Goal: Information Seeking & Learning: Learn about a topic

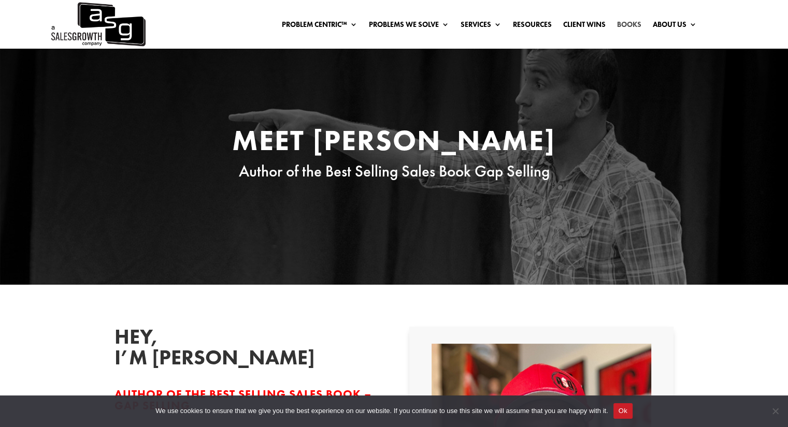
click at [633, 28] on link "Books" at bounding box center [629, 26] width 24 height 11
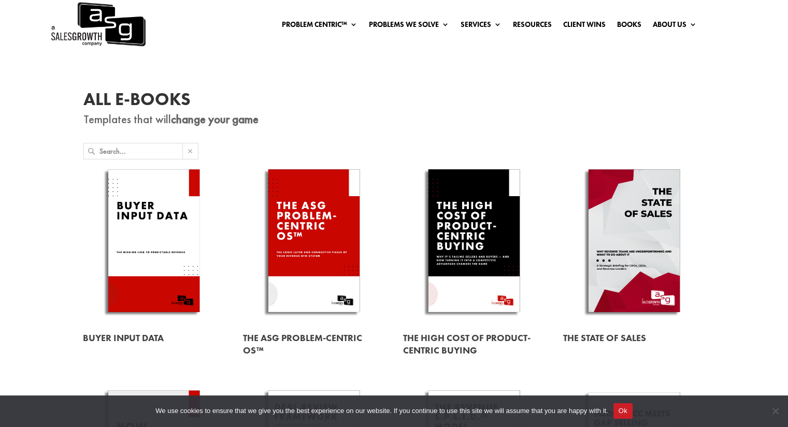
click at [155, 145] on input "text" at bounding box center [140, 151] width 83 height 16
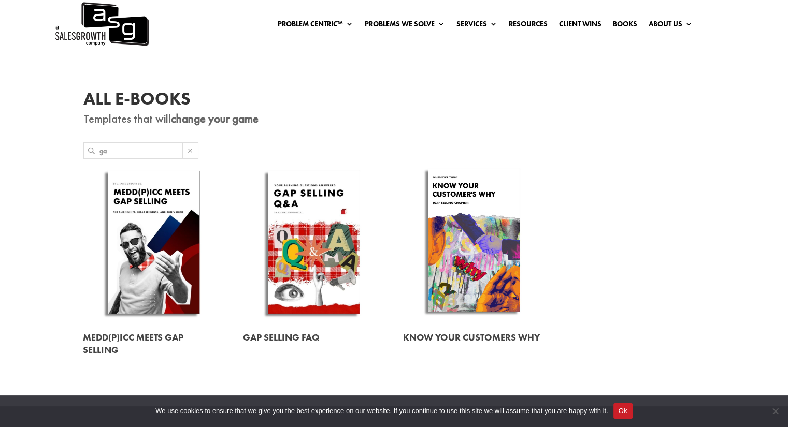
type input "g"
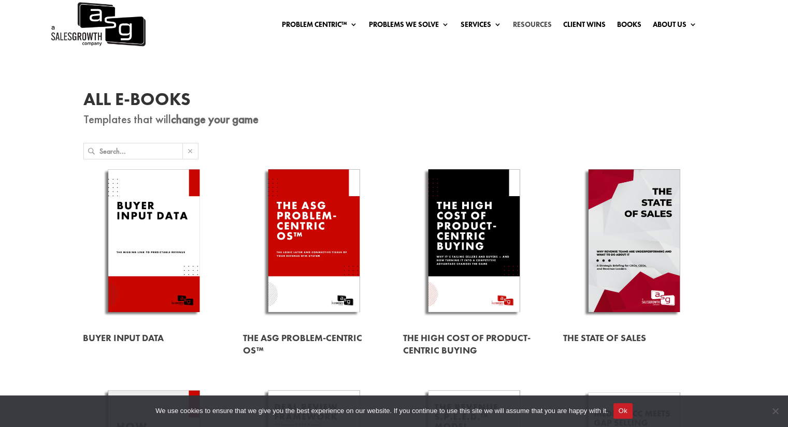
click at [516, 23] on link "Resources" at bounding box center [532, 26] width 39 height 11
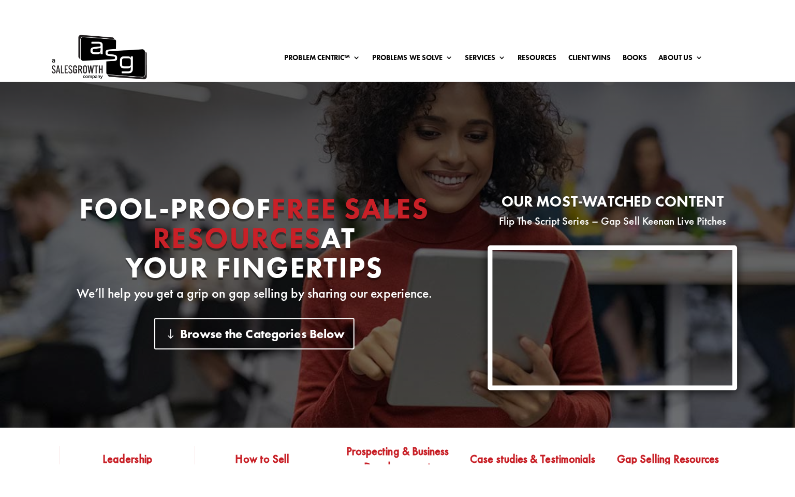
scroll to position [155, 0]
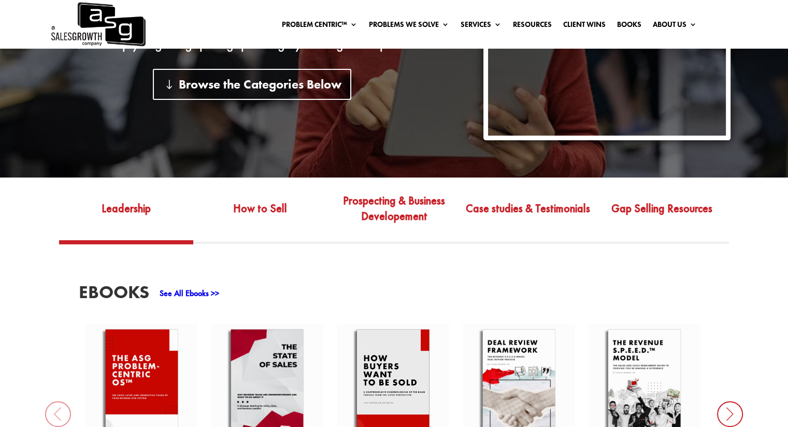
scroll to position [51, 0]
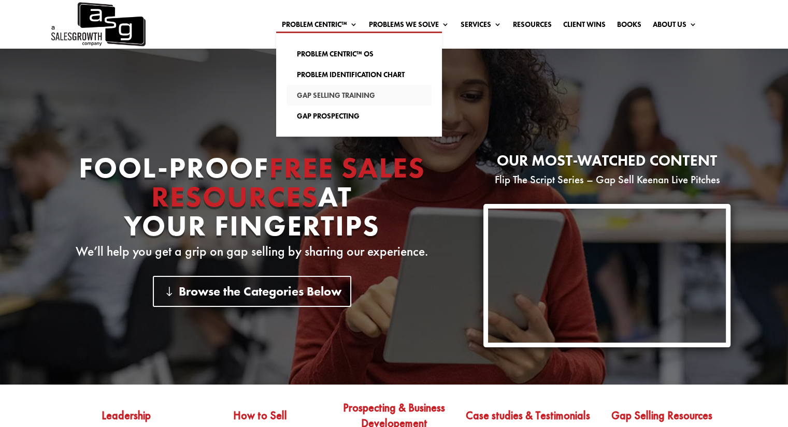
click at [336, 100] on link "Gap Selling Training" at bounding box center [358, 95] width 145 height 21
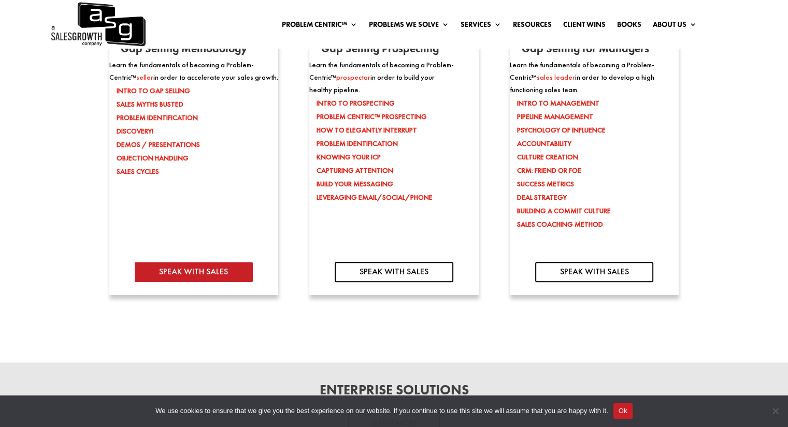
scroll to position [1191, 0]
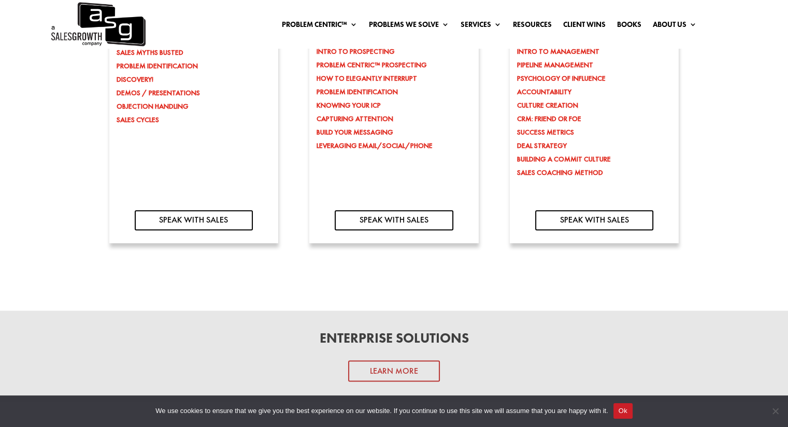
drag, startPoint x: 178, startPoint y: 270, endPoint x: 157, endPoint y: 283, distance: 24.3
click at [157, 283] on div "Instructor Led B2B Sales training Courses Building Your Gap Selling Sales Organ…" at bounding box center [394, 8] width 788 height 868
click at [425, 224] on link "SPEAK WITH SALES" at bounding box center [394, 220] width 118 height 20
